Goal: Task Accomplishment & Management: Complete application form

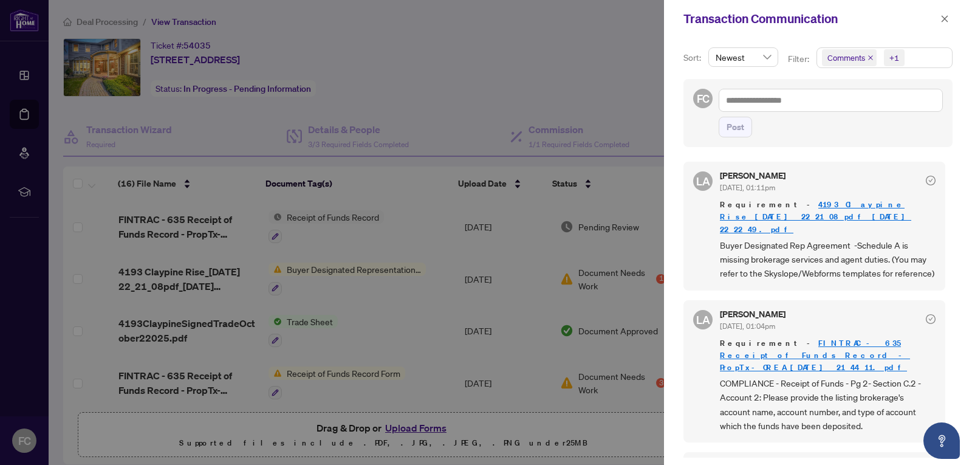
scroll to position [628, 0]
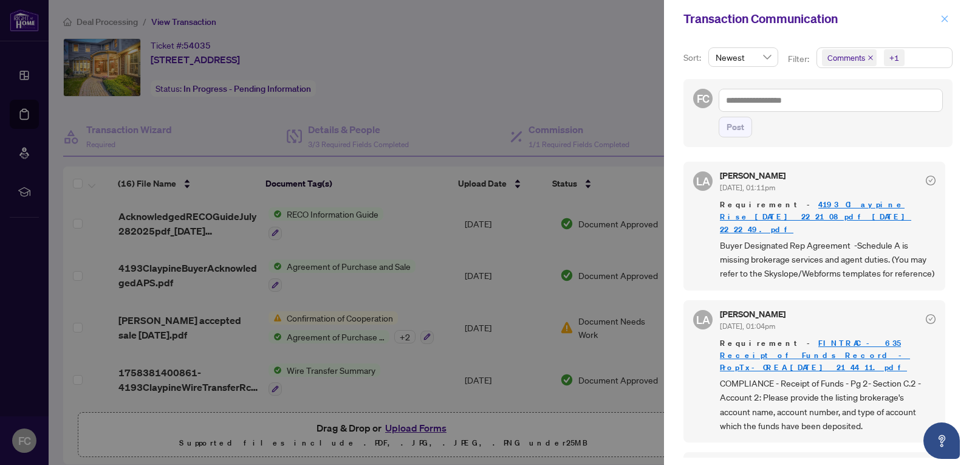
click at [941, 18] on icon "close" at bounding box center [945, 19] width 9 height 9
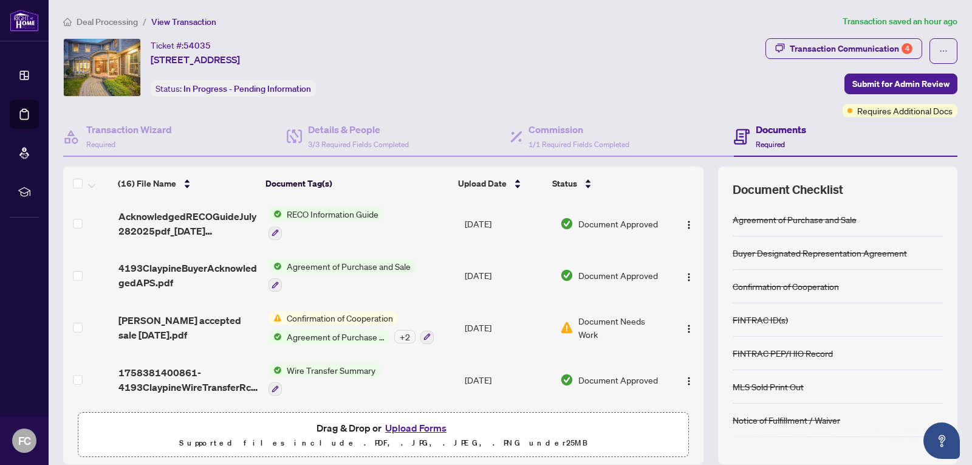
click at [410, 427] on button "Upload Forms" at bounding box center [416, 428] width 69 height 16
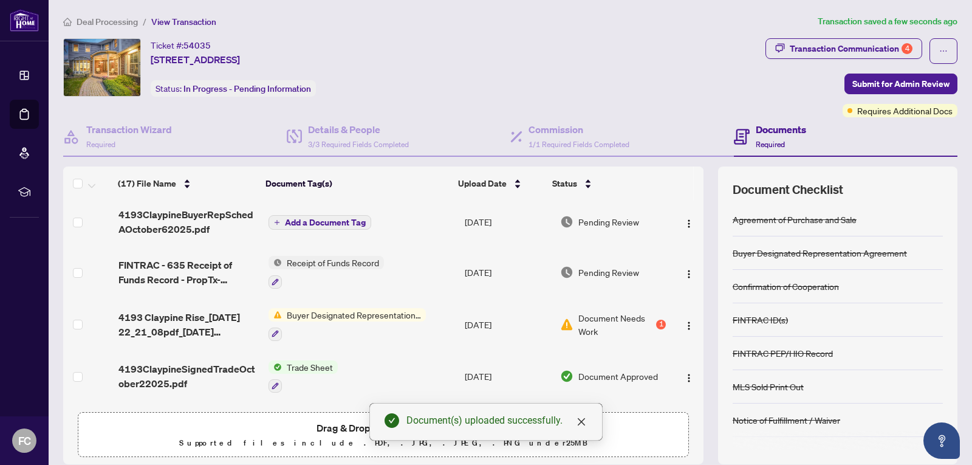
scroll to position [0, 0]
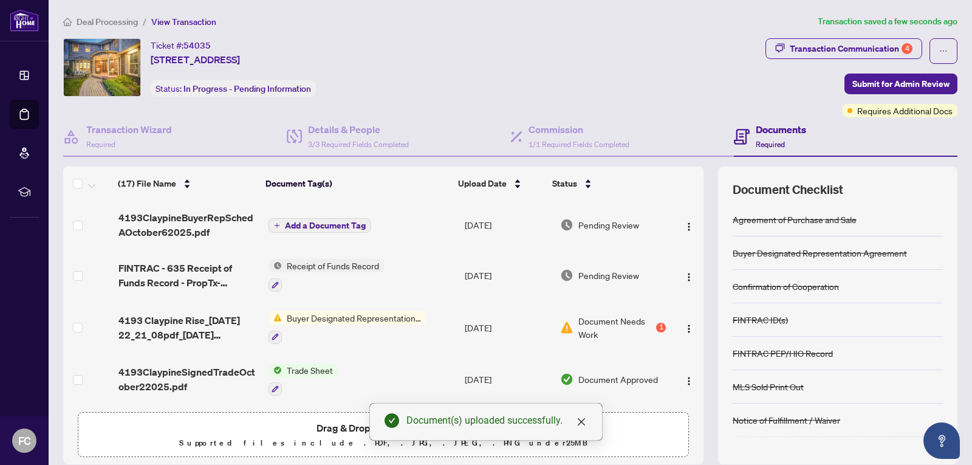
click at [306, 225] on span "Add a Document Tag" at bounding box center [325, 225] width 81 height 9
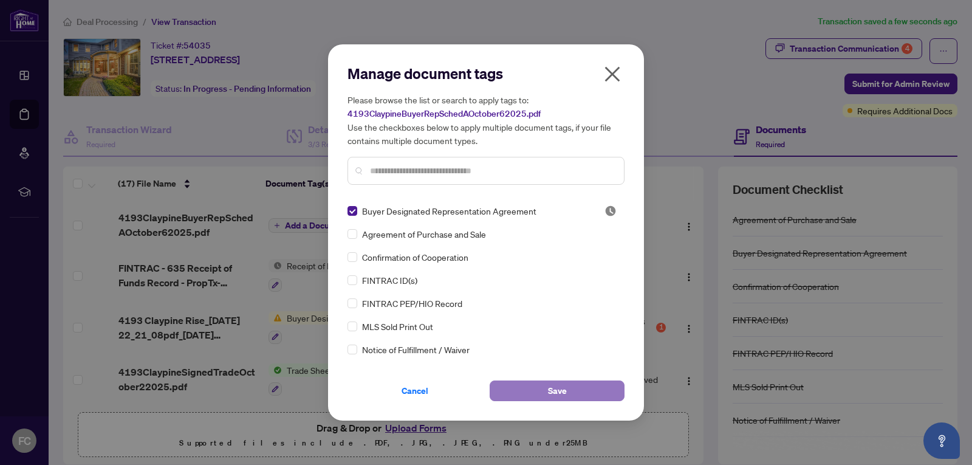
click at [562, 390] on span "Save" at bounding box center [557, 390] width 19 height 19
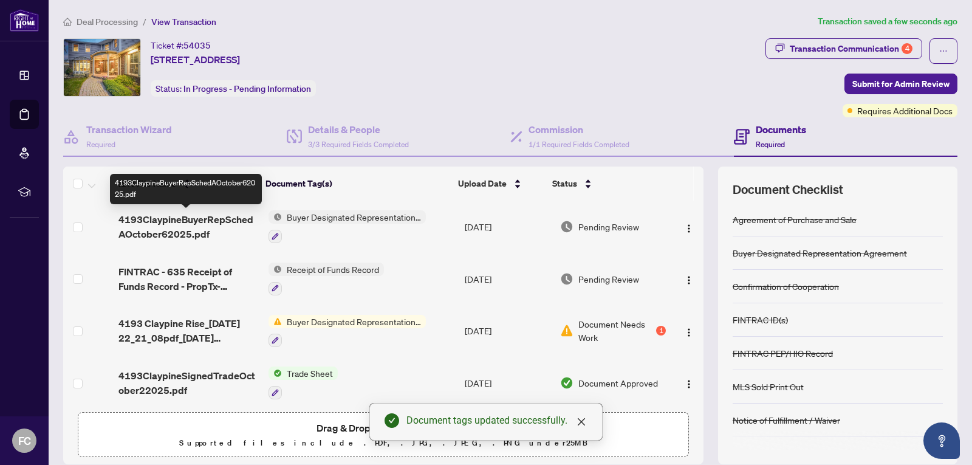
click at [177, 227] on span "4193ClaypineBuyerRepSchedAOctober62025.pdf" at bounding box center [188, 226] width 140 height 29
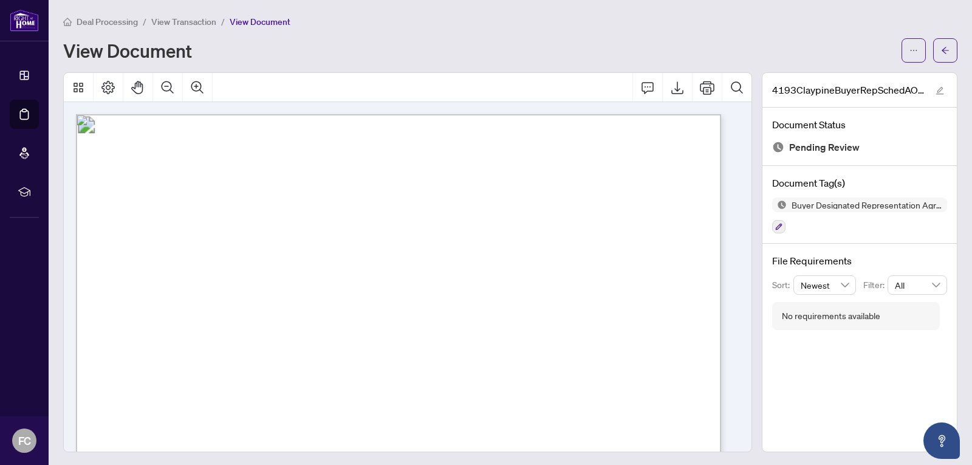
click at [173, 26] on span "View Transaction" at bounding box center [183, 21] width 65 height 11
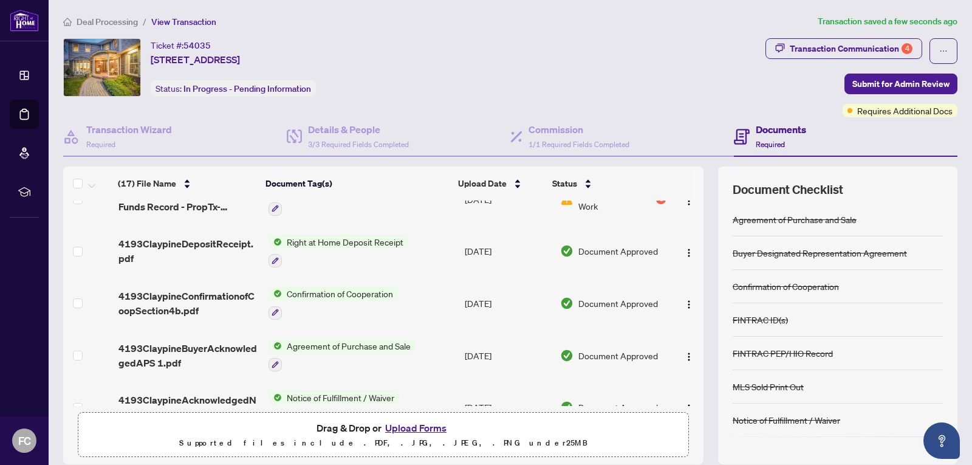
scroll to position [243, 0]
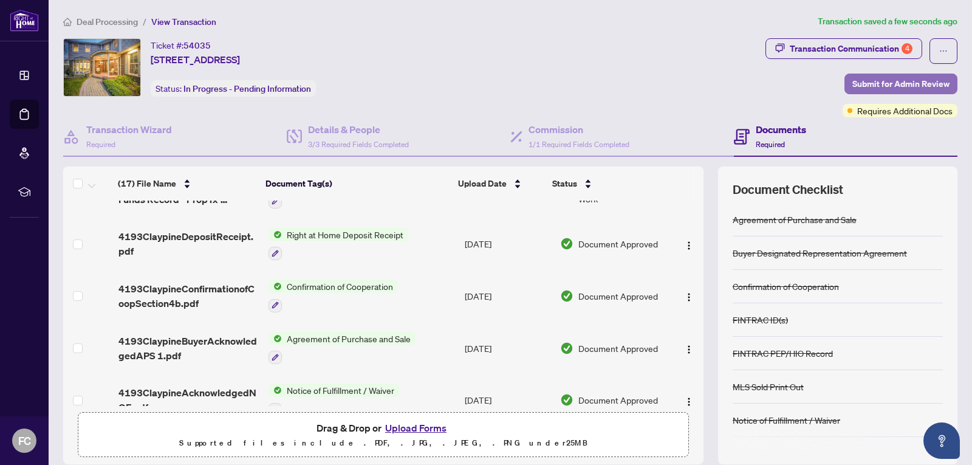
click at [867, 82] on span "Submit for Admin Review" at bounding box center [901, 83] width 97 height 19
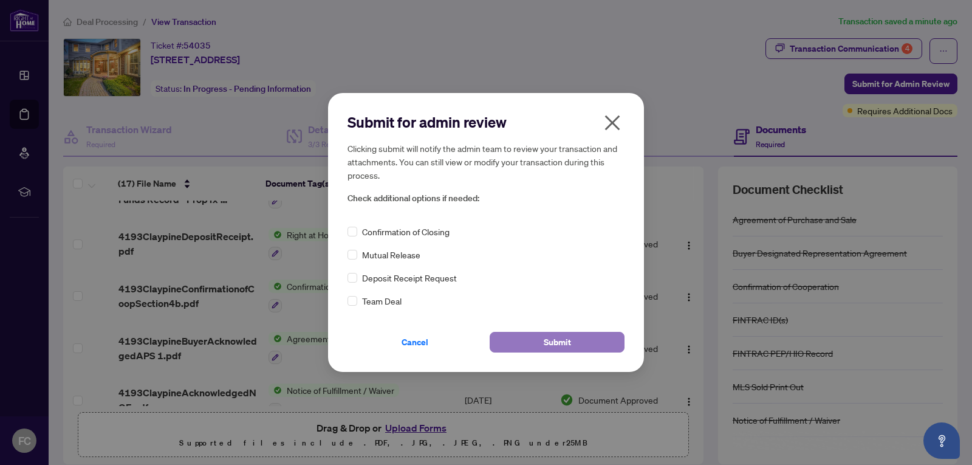
click at [570, 344] on span "Submit" at bounding box center [557, 341] width 27 height 19
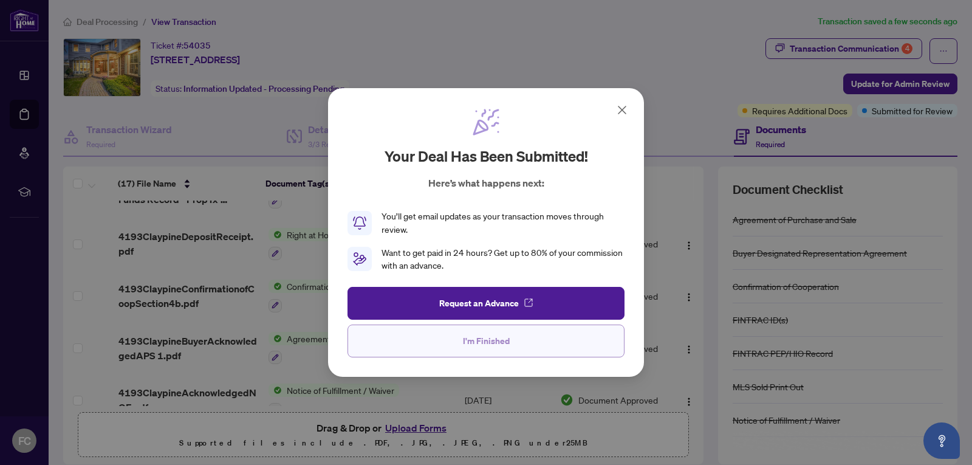
click at [473, 345] on span "I'm Finished" at bounding box center [486, 340] width 47 height 19
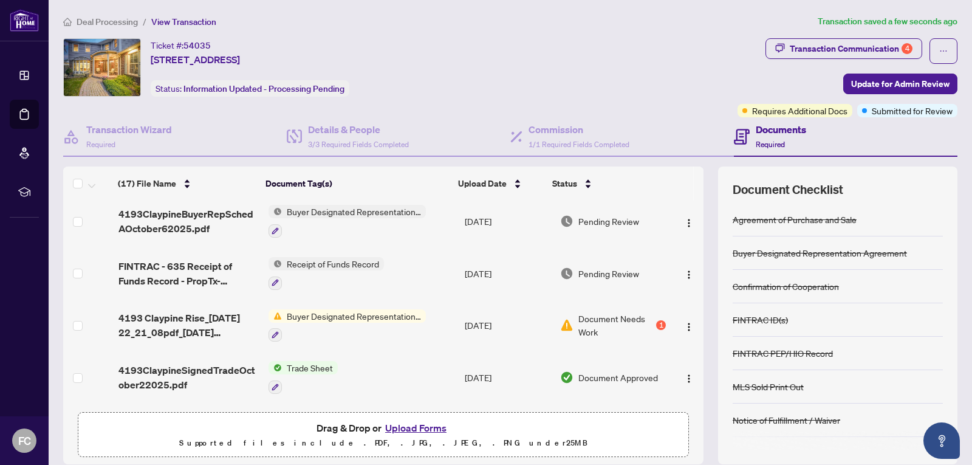
scroll to position [0, 0]
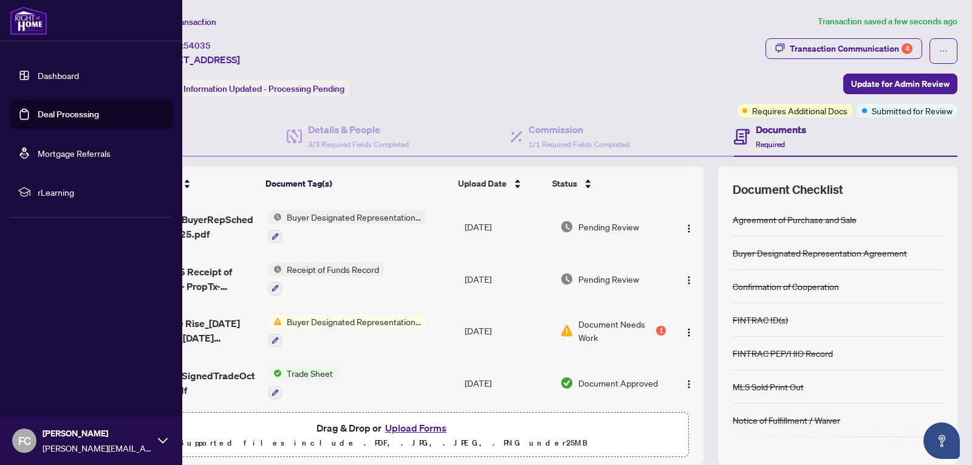
click at [160, 442] on icon at bounding box center [163, 441] width 10 height 10
click at [44, 369] on span "Logout" at bounding box center [48, 368] width 27 height 19
